Goal: Task Accomplishment & Management: Manage account settings

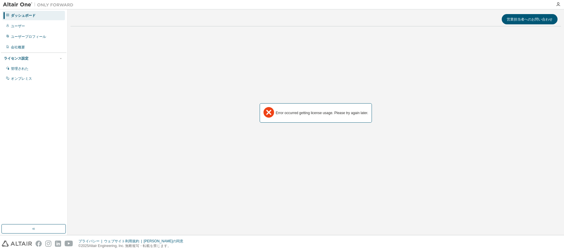
click at [134, 127] on div "Error occurred getting license usage. Please try again later." at bounding box center [316, 113] width 491 height 164
click at [16, 24] on font "ユーザー" at bounding box center [18, 26] width 14 height 4
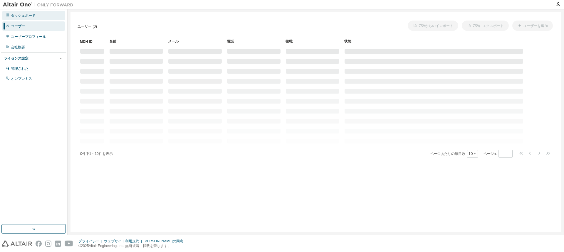
click at [20, 15] on font "ダッシュボード" at bounding box center [23, 16] width 25 height 4
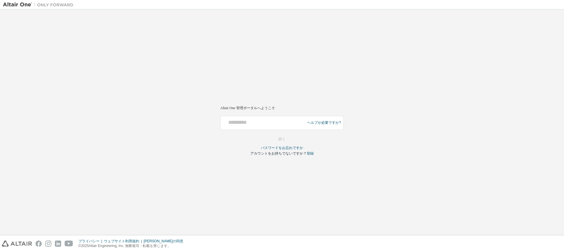
click at [276, 126] on div at bounding box center [263, 123] width 81 height 11
click at [271, 123] on input "text" at bounding box center [263, 122] width 81 height 9
type input "**********"
click at [289, 140] on button "続く" at bounding box center [281, 139] width 19 height 9
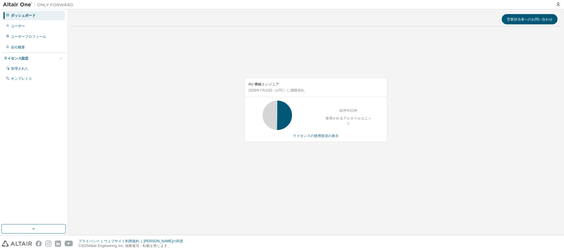
click at [193, 187] on div "AU 機械エンジニア 2026年7月10日 （UTC） に期限切れ 42件中21件 使用されるアルタイルユニット ライセンスの使用状況の表示" at bounding box center [316, 113] width 491 height 164
click at [290, 189] on div "AU 機械エンジニア 2026年7月10日 （UTC） に期限切れ 42件中21件 使用されるアルタイルユニット ライセンスの使用状況の表示" at bounding box center [316, 113] width 491 height 164
drag, startPoint x: 420, startPoint y: 138, endPoint x: 477, endPoint y: 49, distance: 105.1
click at [421, 137] on div "AU 機械エンジニア 2026年7月10日 （UTC） に期限切れ 42件中21件 使用されるアルタイルユニット ライセンスの使用状況の表示" at bounding box center [316, 113] width 491 height 164
